Goal: Complete application form: Complete application form

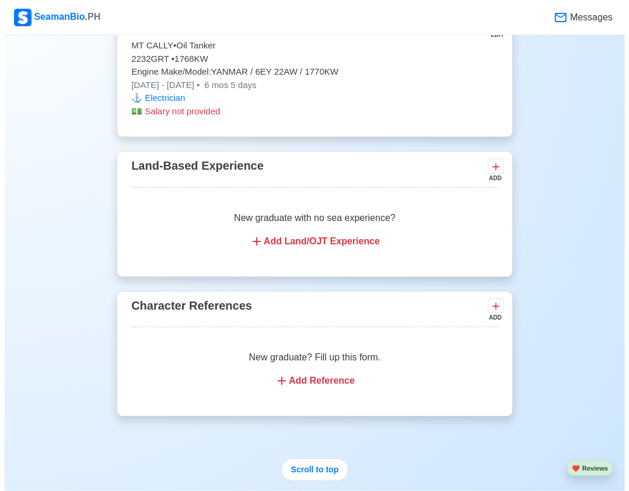
scroll to position [2627, 0]
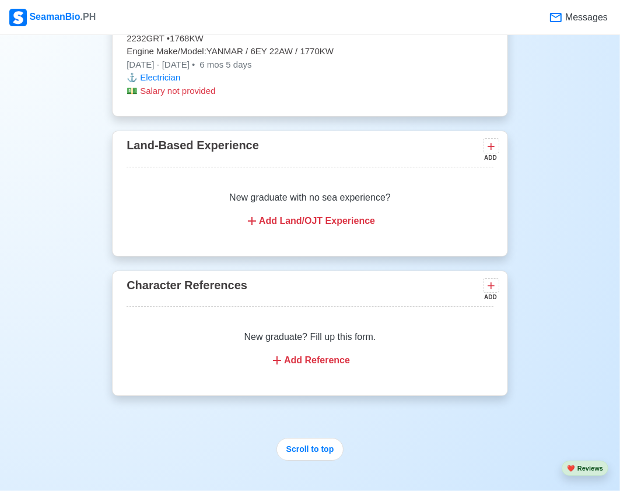
click at [431, 178] on div "New graduate with no sea experience? Add Land/OJT Experience" at bounding box center [310, 209] width 367 height 65
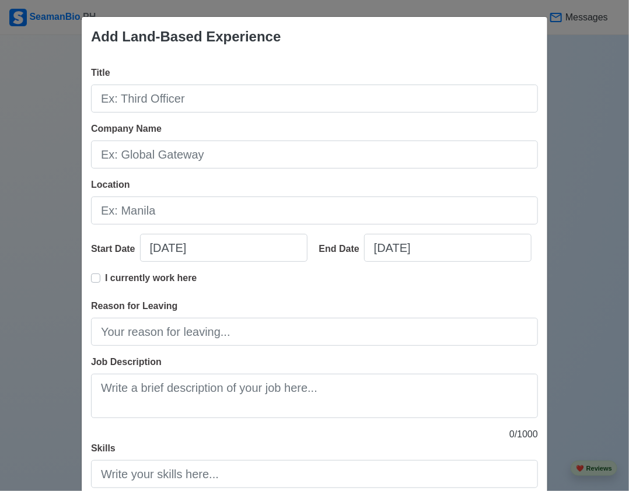
scroll to position [0, 0]
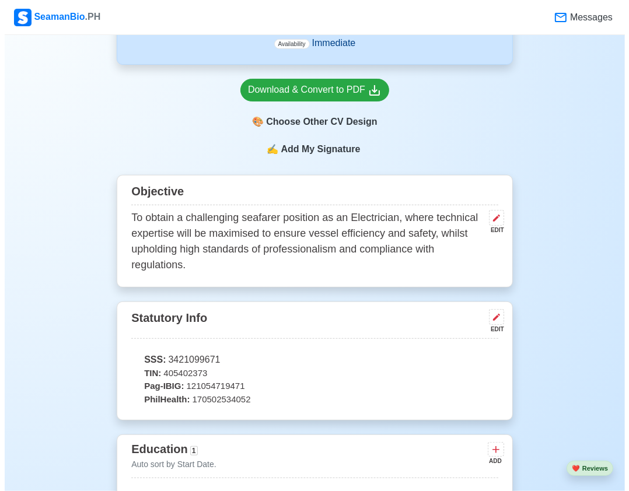
scroll to position [292, 0]
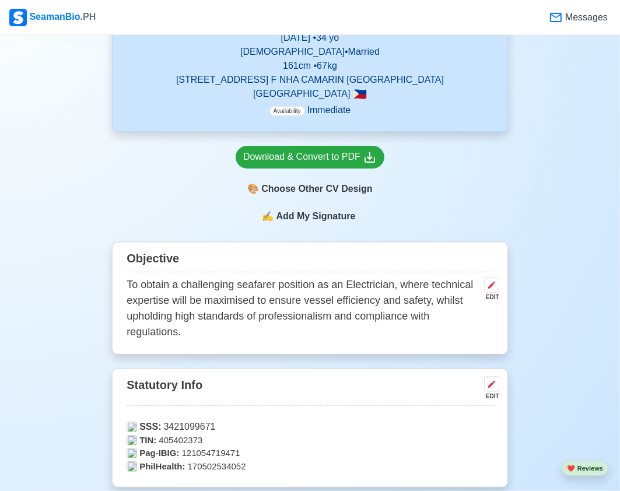
click at [318, 220] on span "Add My Signature" at bounding box center [316, 217] width 84 height 14
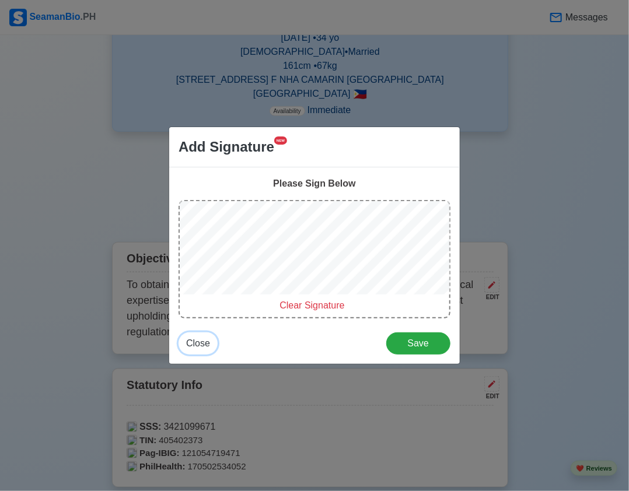
click at [206, 346] on span "Close" at bounding box center [198, 344] width 24 height 10
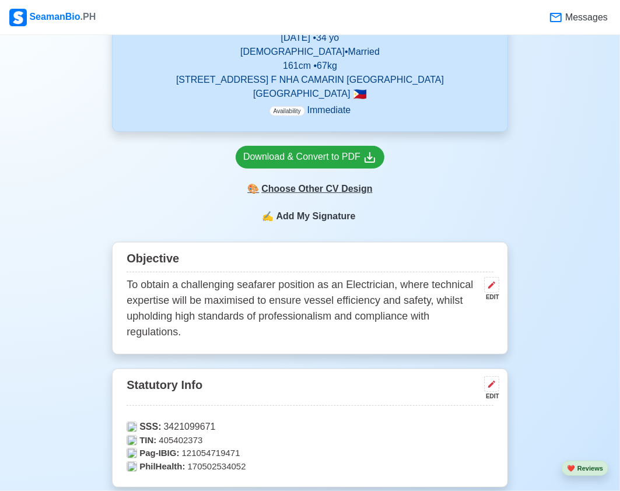
click at [328, 190] on div "🎨 Choose Other CV Design" at bounding box center [310, 189] width 149 height 22
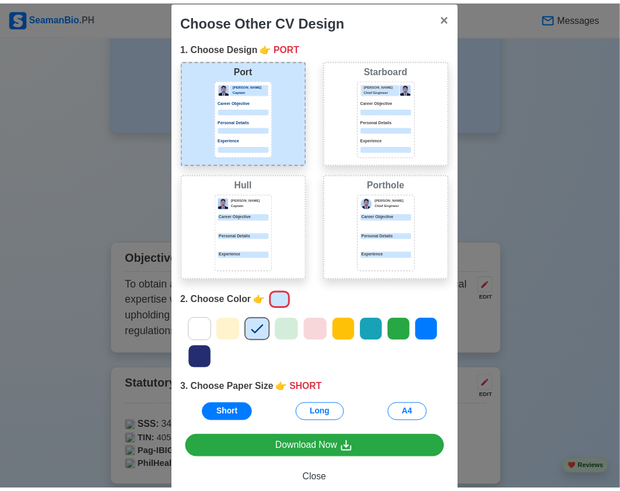
scroll to position [0, 0]
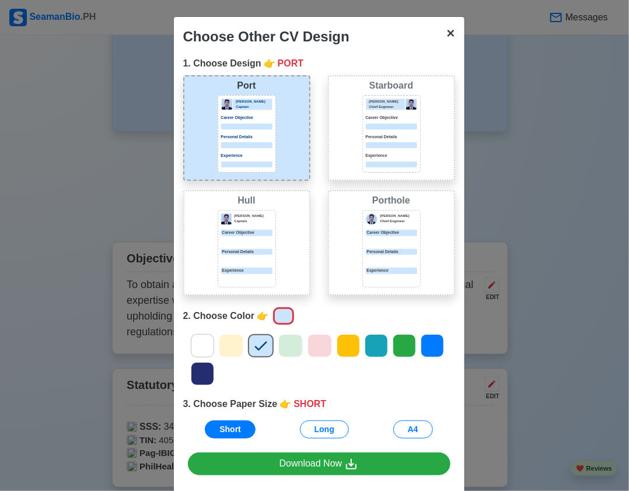
click at [447, 36] on span "×" at bounding box center [451, 33] width 8 height 16
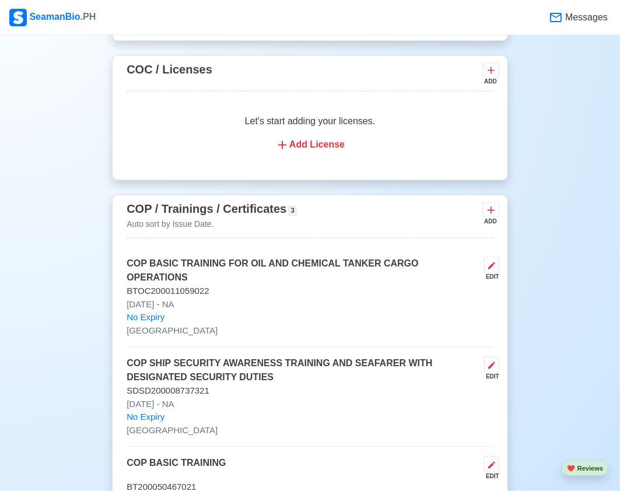
scroll to position [1459, 0]
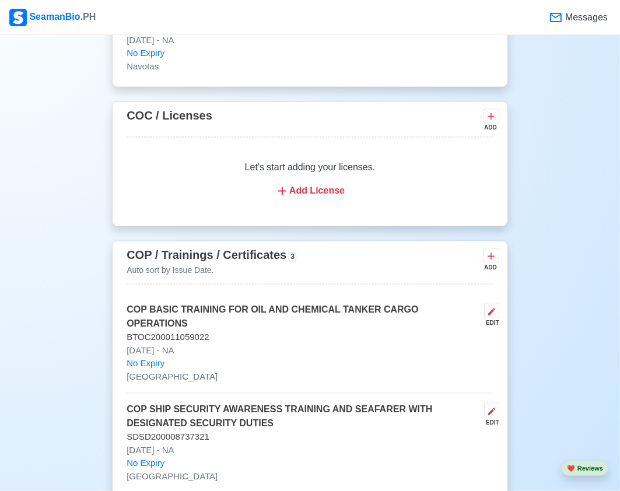
click at [313, 170] on p "Let's start adding your licenses." at bounding box center [310, 168] width 339 height 14
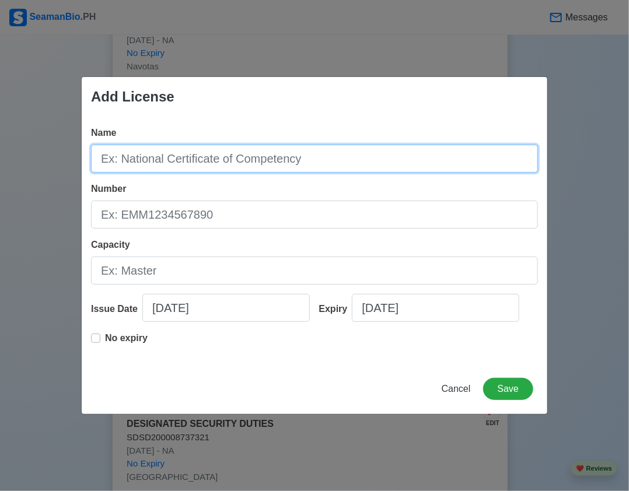
click at [226, 157] on input "Name" at bounding box center [314, 159] width 447 height 28
type input "r"
type input "Register Master Electrician"
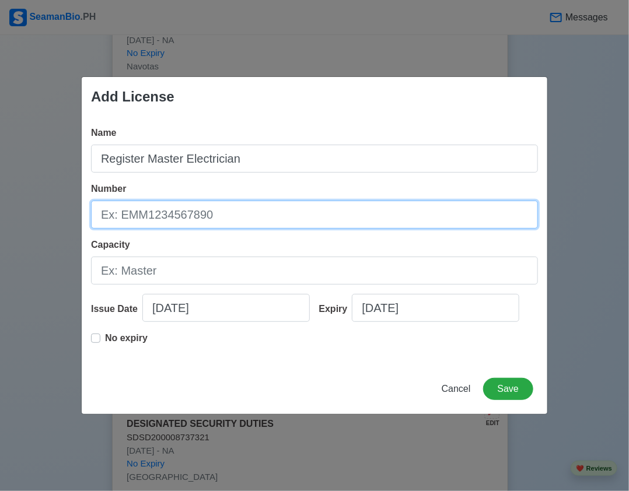
click at [217, 222] on input "Number" at bounding box center [314, 215] width 447 height 28
type input "0050760"
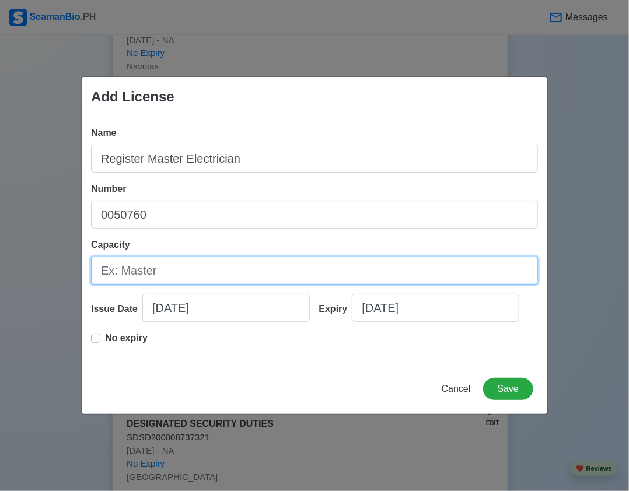
click at [170, 271] on input "Capacity" at bounding box center [314, 271] width 447 height 28
type input "R"
type input "Electrician"
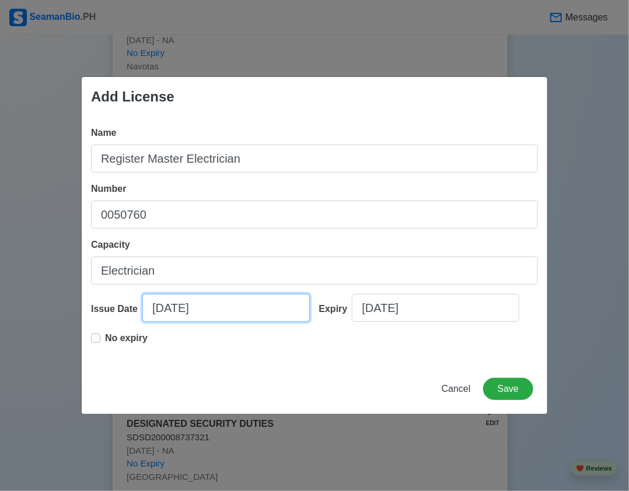
click at [159, 308] on input "[DATE]" at bounding box center [226, 308] width 168 height 28
select select "****"
select select "*********"
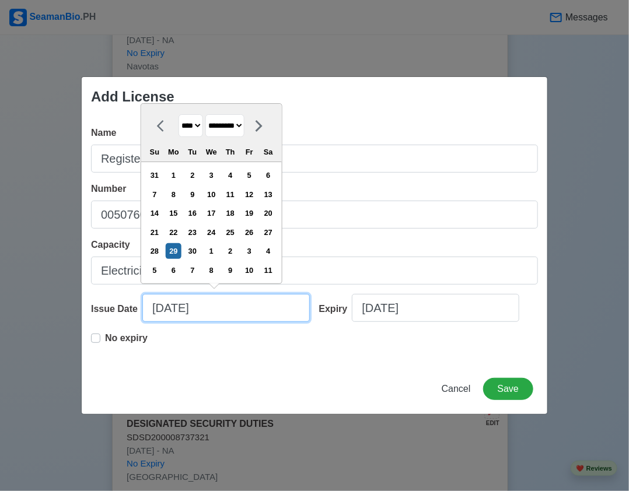
click at [161, 311] on input "[DATE]" at bounding box center [226, 308] width 168 height 28
type input "[DATE]"
select select "*******"
click at [178, 307] on input "[DATE]" at bounding box center [226, 308] width 168 height 28
click at [210, 308] on input "[DATE]" at bounding box center [226, 308] width 168 height 28
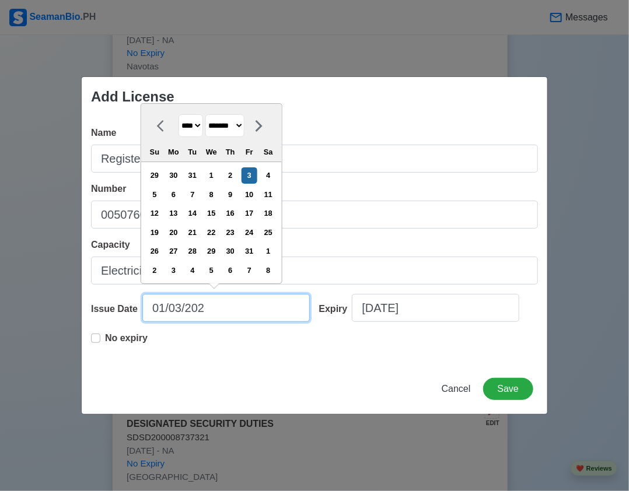
type input "[DATE]"
select select "****"
type input "[DATE]"
select select "****"
type input "[DATE]"
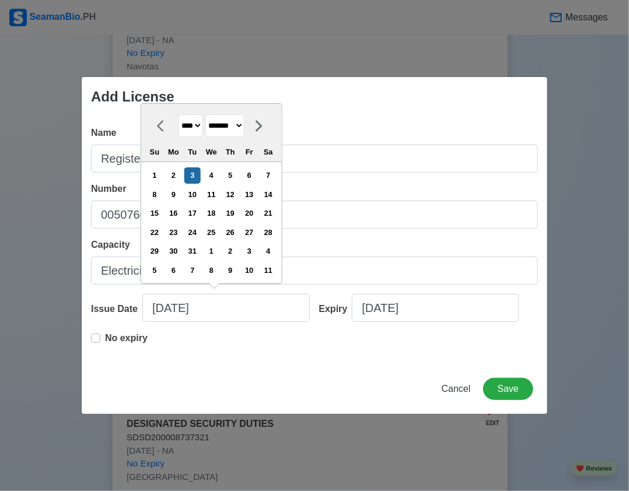
click at [341, 362] on div "Name Register Master Electrician Number 0050760 Capacity Electrician Issue Date…" at bounding box center [315, 240] width 466 height 247
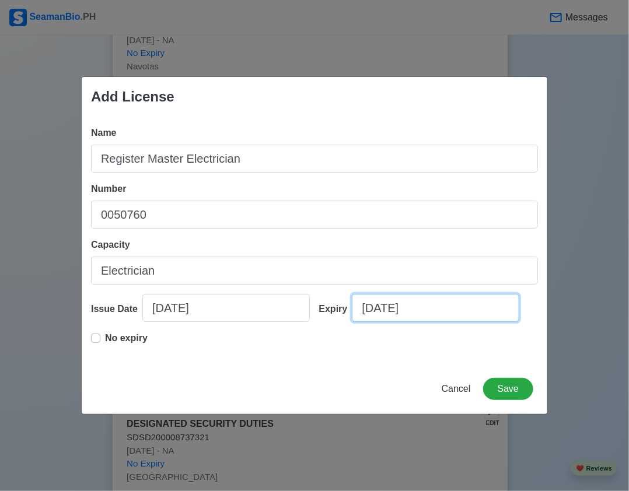
select select "****"
select select "*********"
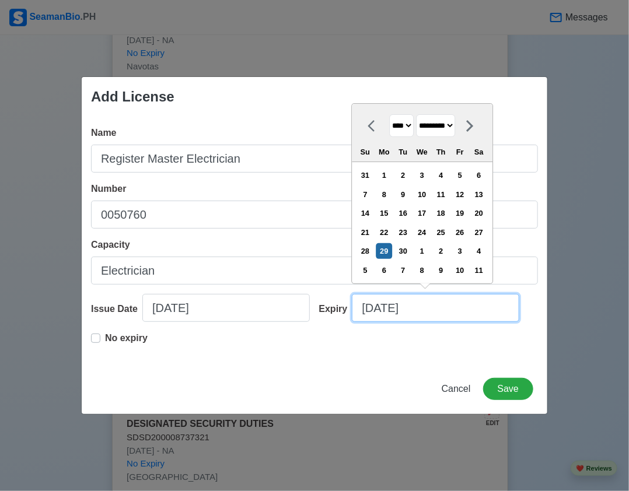
click at [375, 309] on input "[DATE]" at bounding box center [436, 308] width 168 height 28
type input "[DATE]"
select select "*******"
type input "[DATE]"
select select "*******"
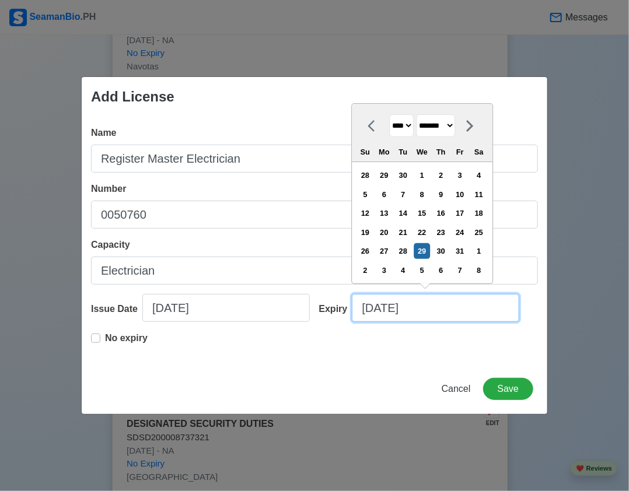
click at [390, 309] on input "[DATE]" at bounding box center [436, 308] width 168 height 28
click at [424, 309] on input "[DATE]" at bounding box center [436, 308] width 168 height 28
type input "[DATE]"
select select "****"
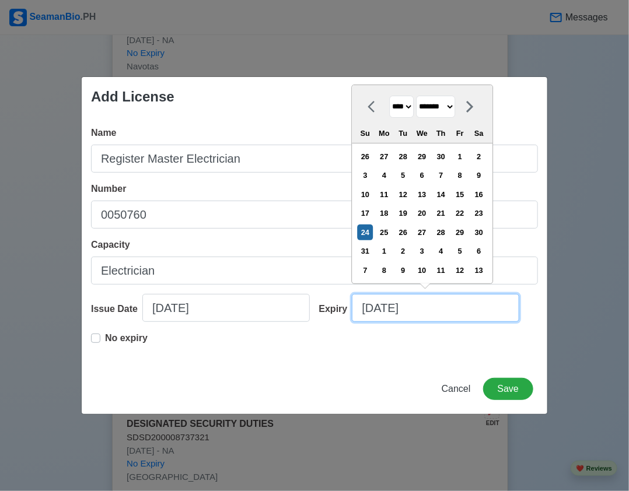
type input "[DATE]"
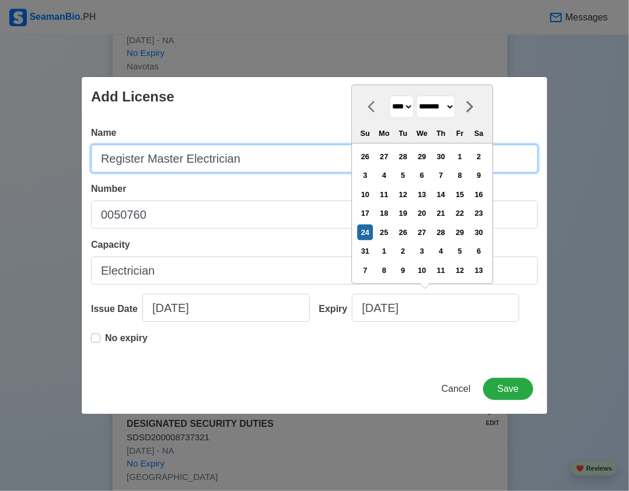
click at [142, 157] on input "Register Master Electrician" at bounding box center [314, 159] width 447 height 28
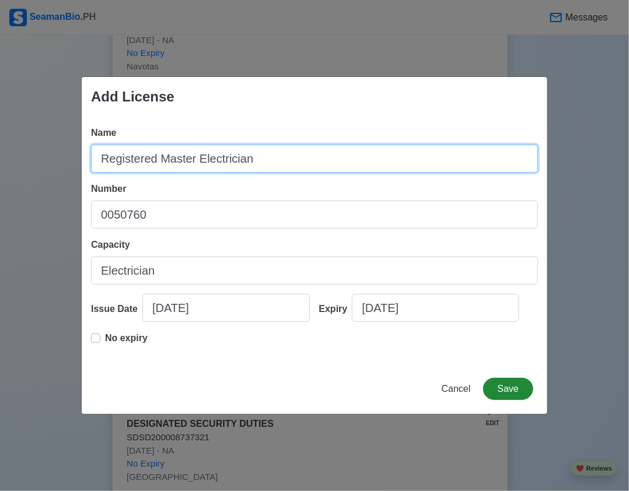
type input "Registered Master Electrician"
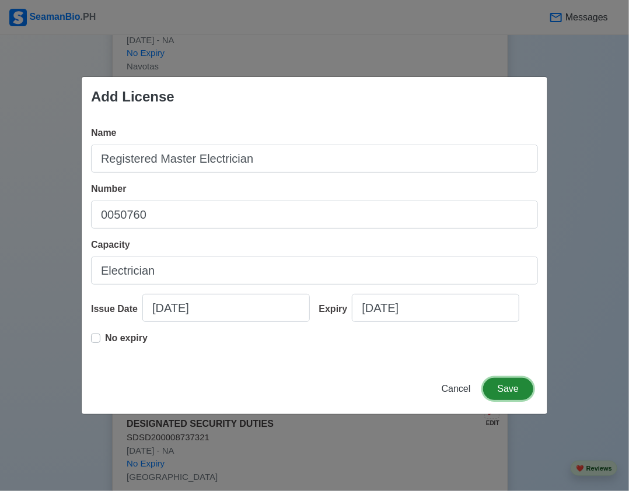
click at [502, 391] on button "Save" at bounding box center [508, 389] width 50 height 22
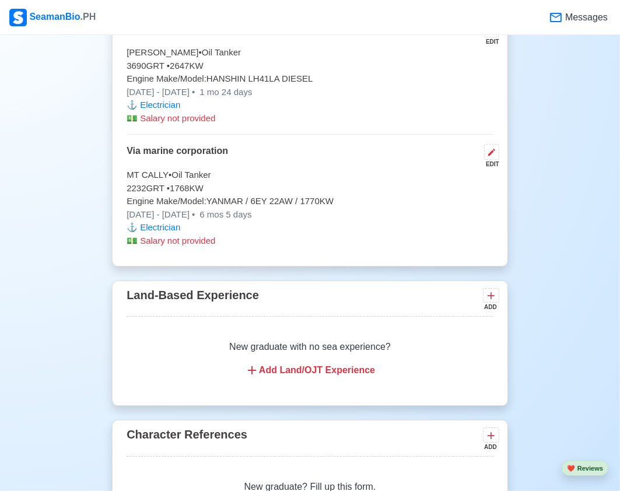
scroll to position [2685, 0]
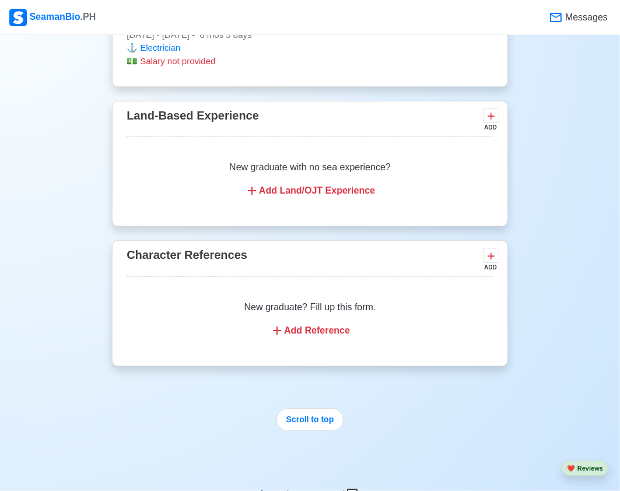
click at [371, 302] on p "New graduate? Fill up this form." at bounding box center [310, 308] width 339 height 14
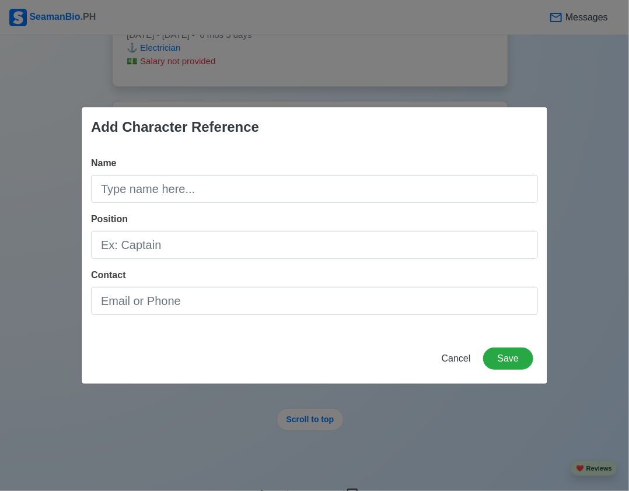
click at [604, 95] on div "Add Character Reference Name Position Contact Cancel Save" at bounding box center [314, 245] width 629 height 491
click at [471, 361] on span "Cancel" at bounding box center [456, 359] width 29 height 10
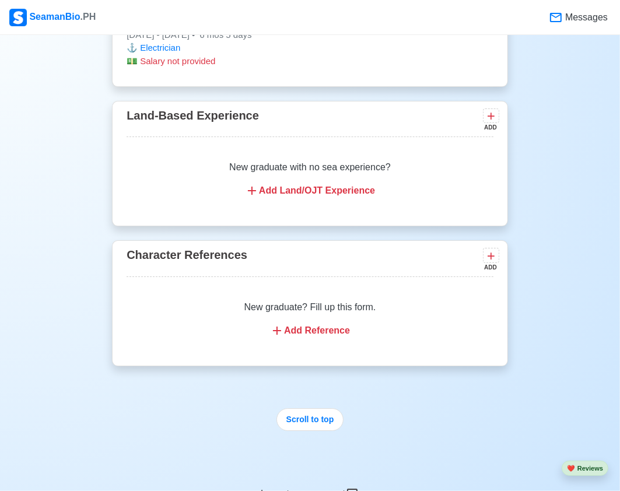
click at [358, 301] on p "New graduate? Fill up this form." at bounding box center [310, 308] width 339 height 14
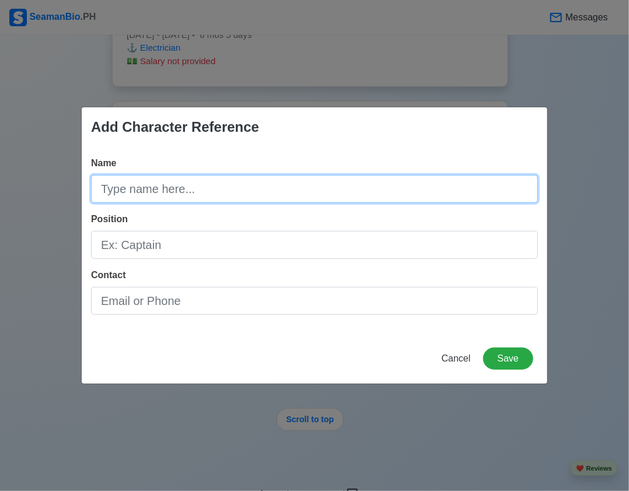
click at [224, 182] on input "Name" at bounding box center [314, 189] width 447 height 28
type input "[PERSON_NAME]"
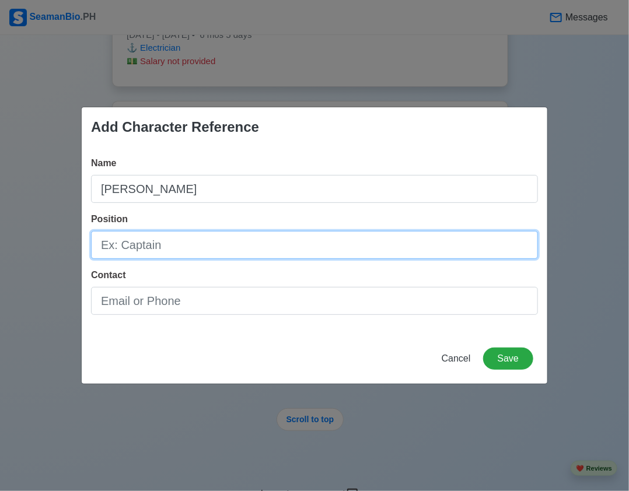
click at [189, 240] on input "Position" at bounding box center [314, 245] width 447 height 28
type input "e"
type input "E"
type input "("
type input "Electro-technical Officer (ETO)"
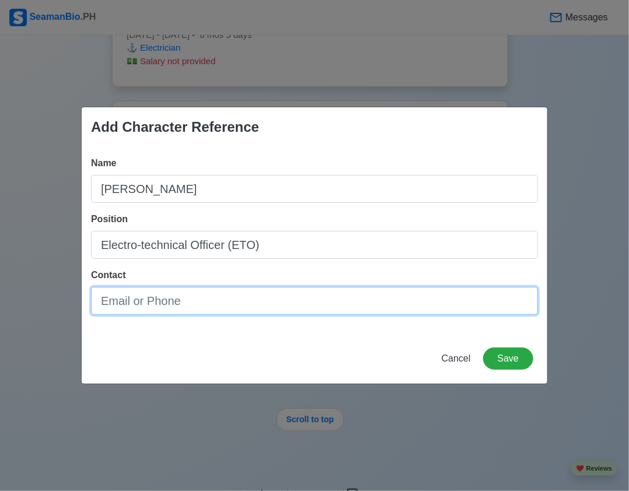
click at [210, 299] on input "Contact" at bounding box center [314, 301] width 447 height 28
type input "09615816096 or 09945113398"
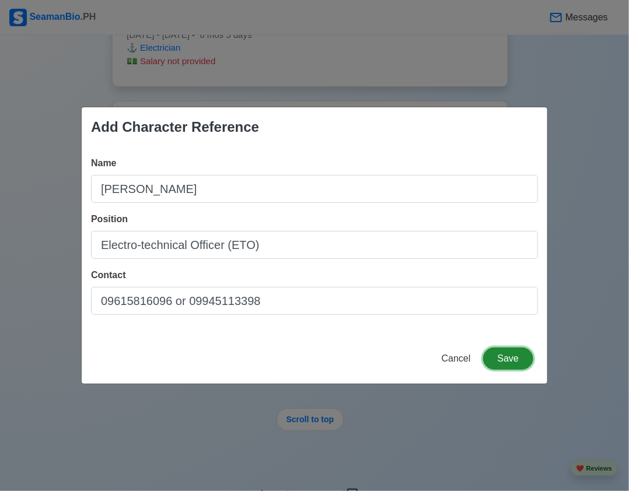
click at [525, 358] on button "Save" at bounding box center [508, 359] width 50 height 22
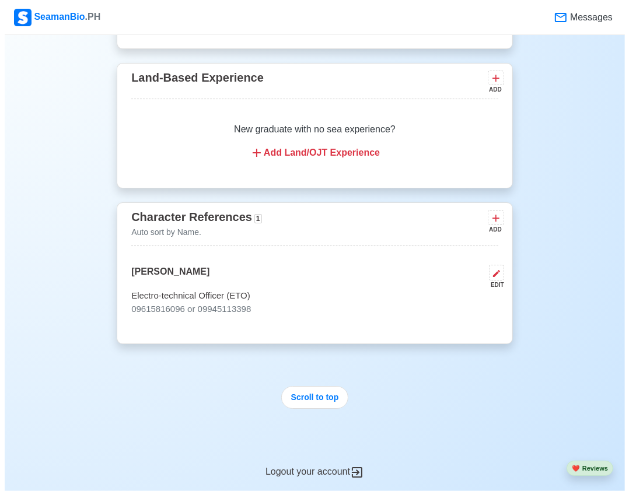
scroll to position [2743, 0]
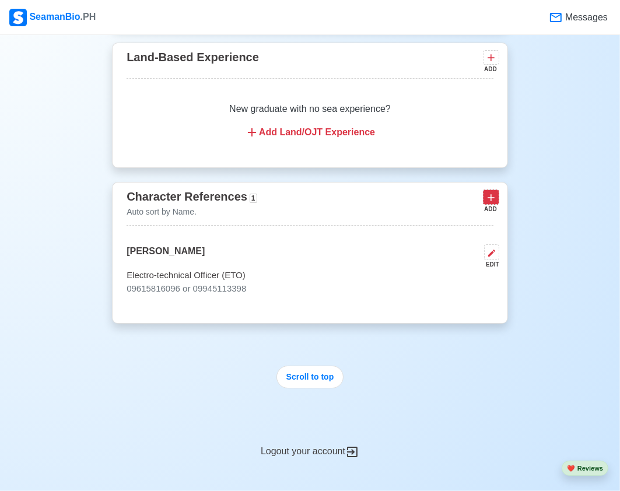
click at [490, 192] on icon at bounding box center [492, 198] width 12 height 12
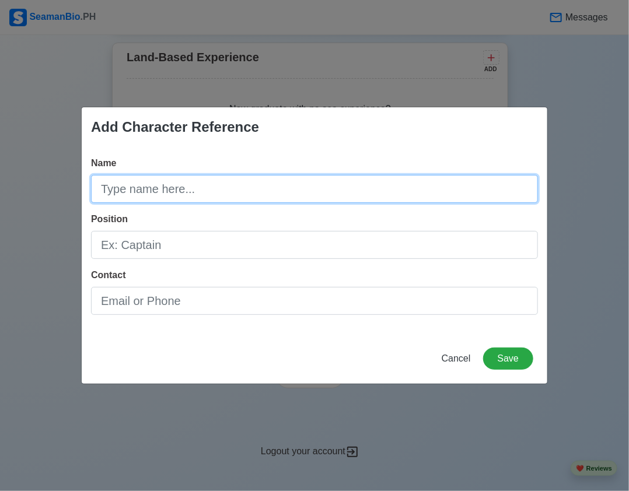
click at [261, 197] on input "Name" at bounding box center [314, 189] width 447 height 28
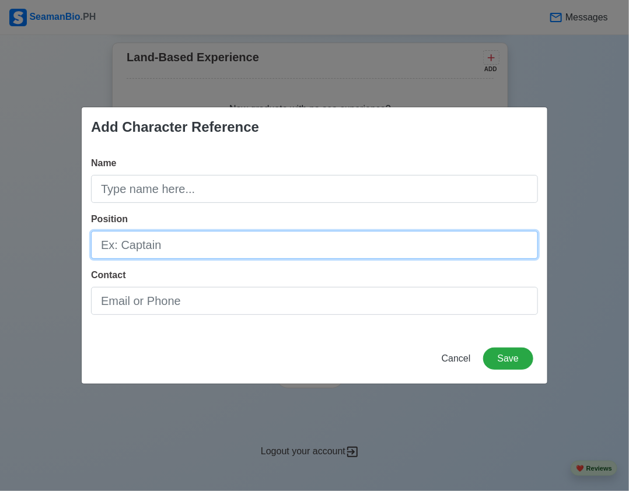
click at [143, 247] on input "Position" at bounding box center [314, 245] width 447 height 28
type input "l"
click at [191, 247] on input "Electro-technical rating" at bounding box center [314, 245] width 447 height 28
click at [146, 247] on input "Electro-technical Rating" at bounding box center [314, 245] width 447 height 28
click at [234, 253] on input "Electro-Technical Rating" at bounding box center [314, 245] width 447 height 28
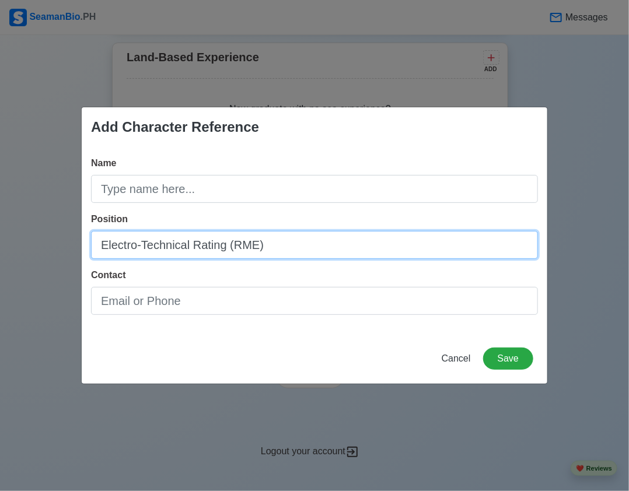
type input "Electro-Technical Rating (RME)"
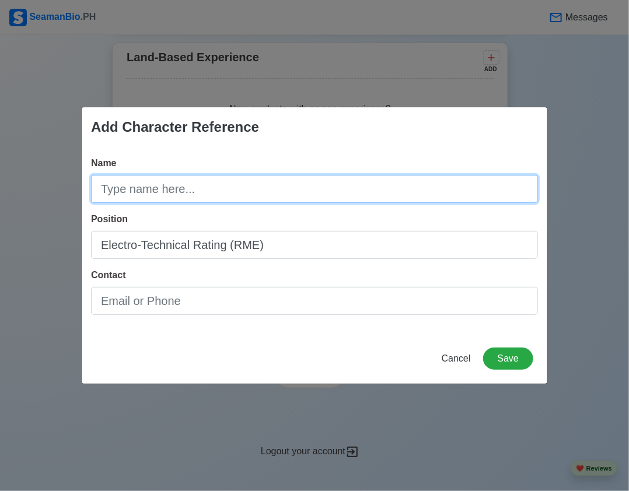
click at [201, 196] on input "Name" at bounding box center [314, 189] width 447 height 28
type input "k"
type input "king [PERSON_NAME]"
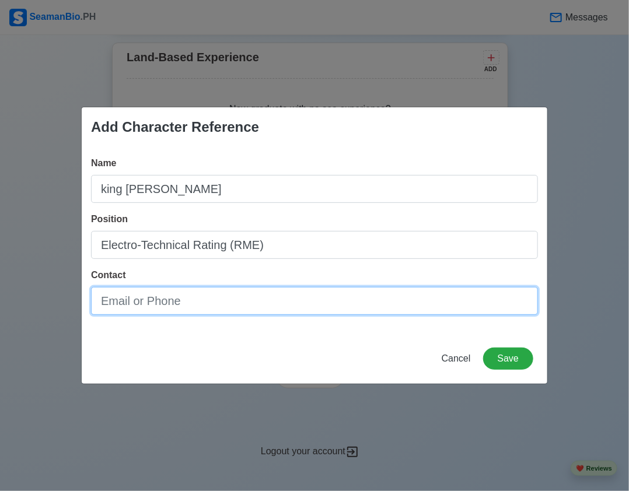
click at [206, 304] on input "Contact" at bounding box center [314, 301] width 447 height 28
type input "09952515256"
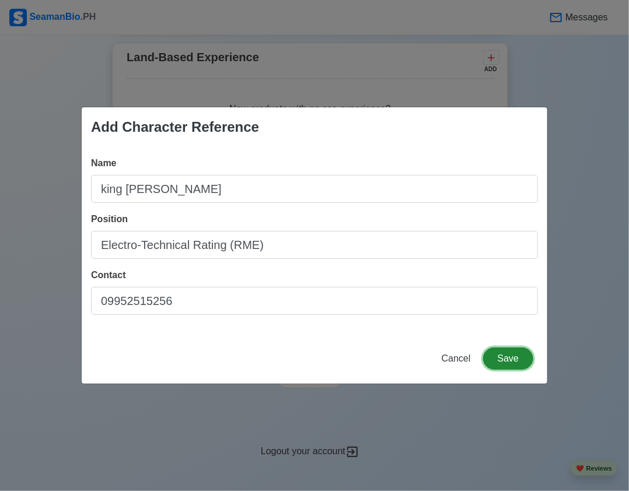
click at [525, 361] on button "Save" at bounding box center [508, 359] width 50 height 22
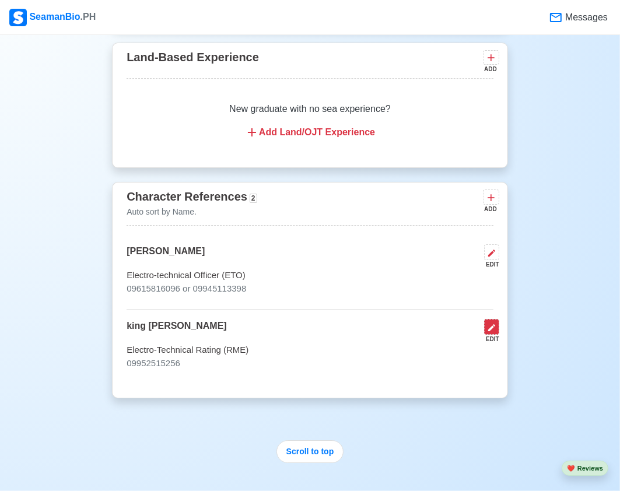
click at [496, 325] on icon at bounding box center [491, 327] width 9 height 9
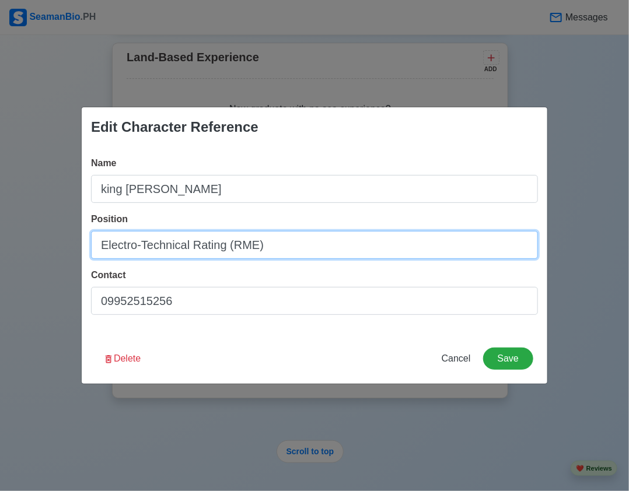
click at [254, 246] on input "Electro-Technical Rating (RME)" at bounding box center [314, 245] width 447 height 28
type input "Electro-Technical Rating (ETR)"
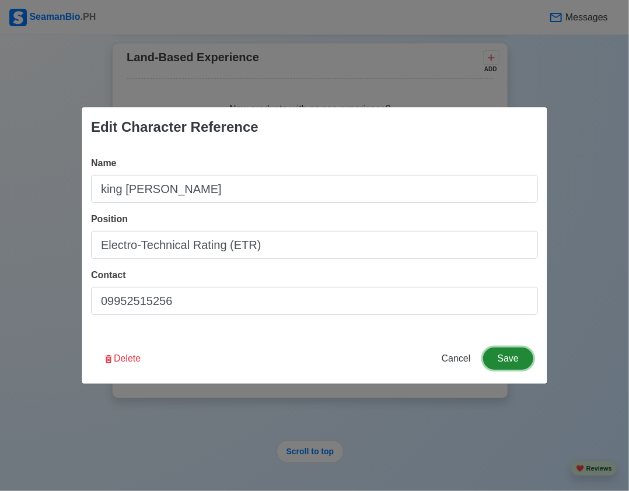
click at [510, 353] on button "Save" at bounding box center [508, 359] width 50 height 22
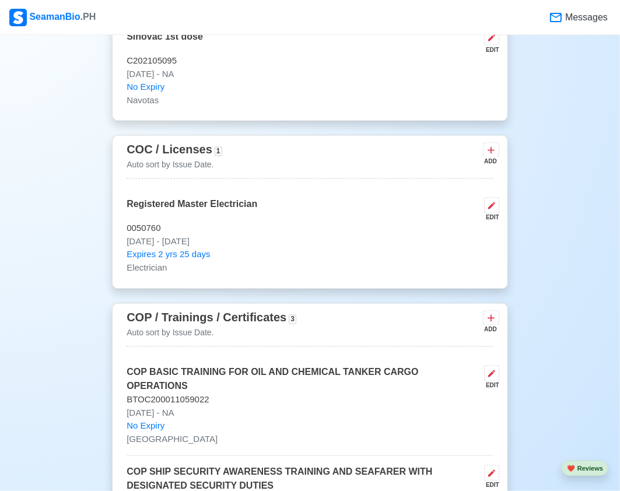
scroll to position [1576, 0]
